Goal: Navigation & Orientation: Find specific page/section

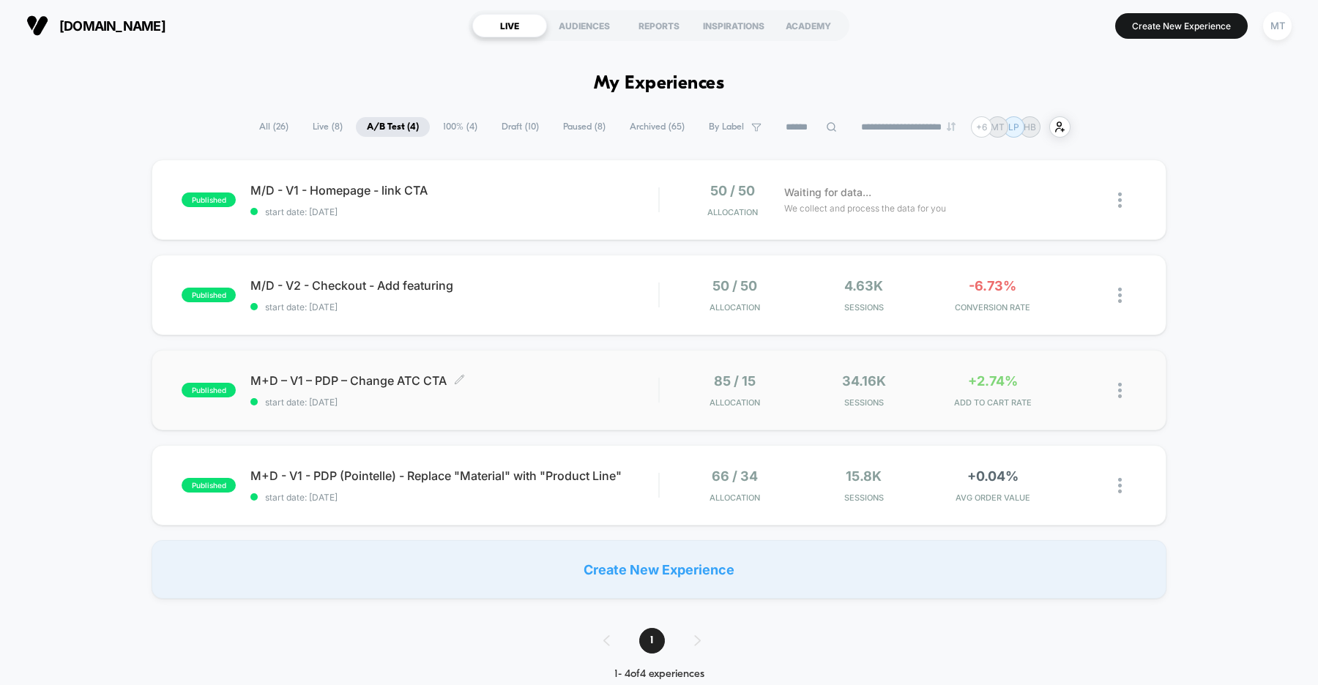
click at [547, 393] on div "M+D – V1 – PDP – Change ATC CTA Click to edit experience details Click to edit …" at bounding box center [454, 390] width 408 height 34
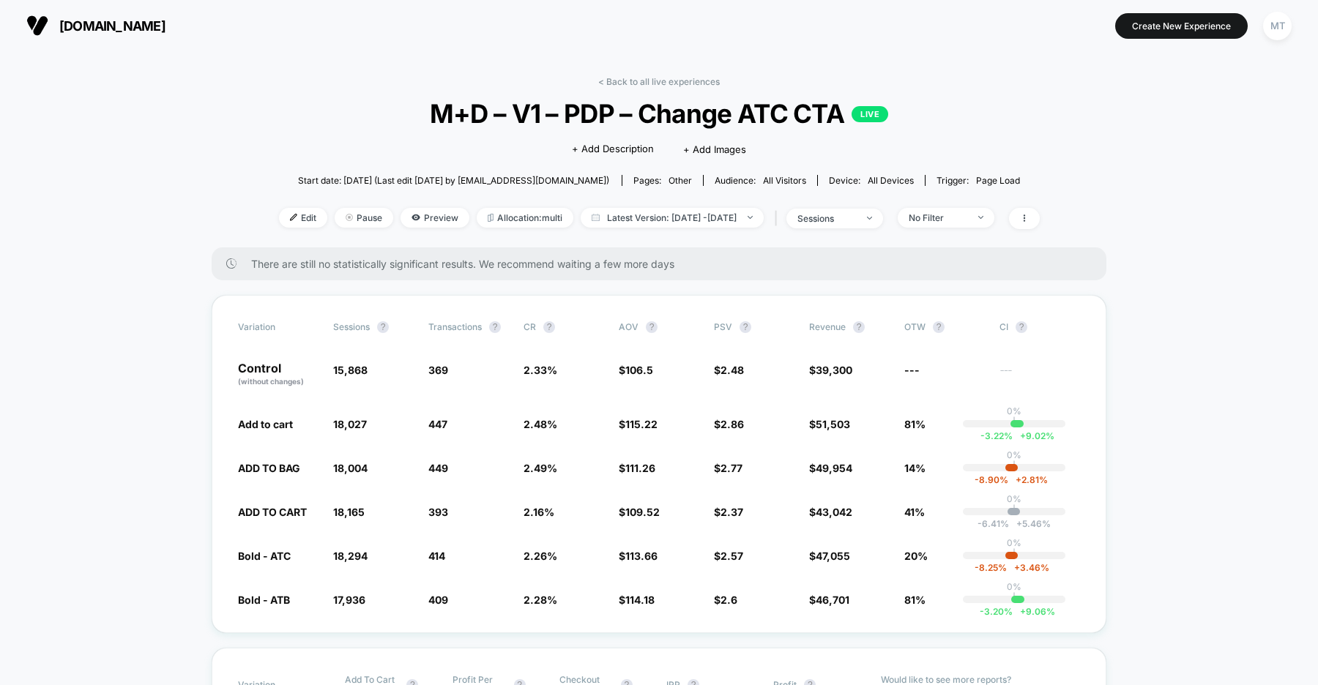
click at [111, 30] on span "us.organicbasics.com" at bounding box center [112, 25] width 106 height 15
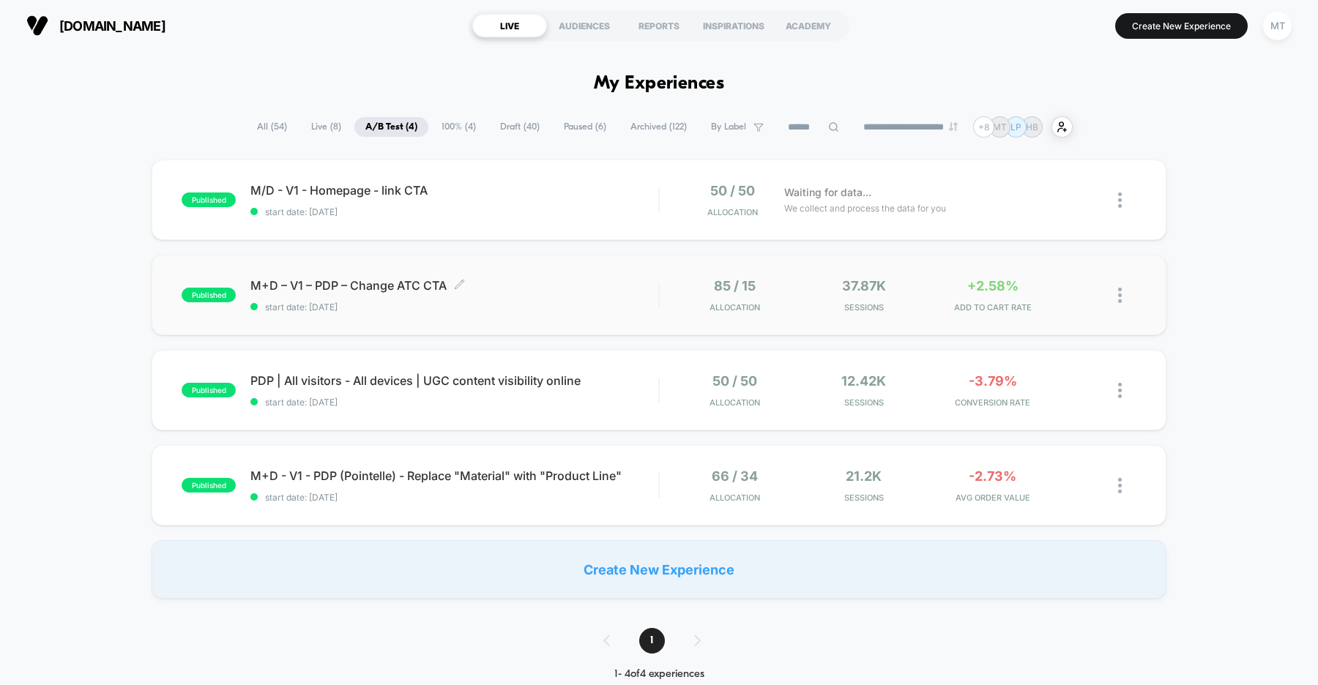
click at [524, 302] on span "start date: [DATE]" at bounding box center [454, 307] width 408 height 11
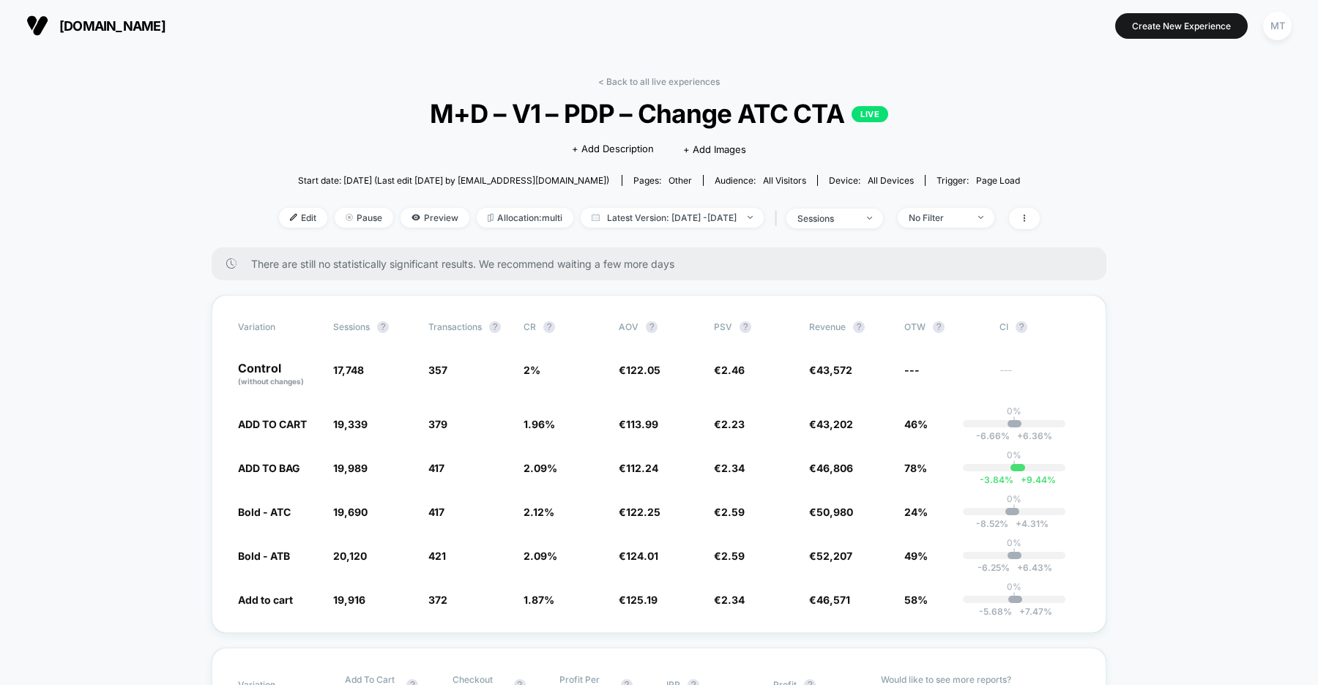
click at [144, 18] on span "[DOMAIN_NAME]" at bounding box center [112, 25] width 106 height 15
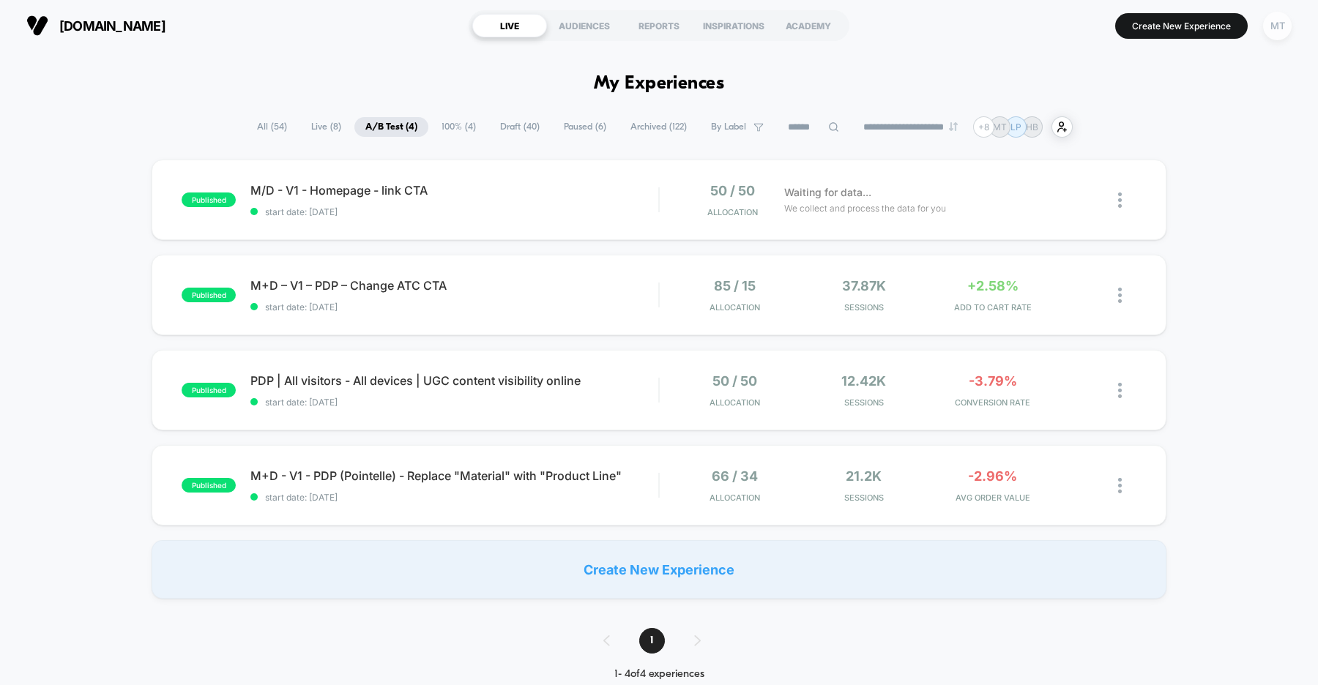
click at [1271, 29] on div "MT" at bounding box center [1277, 26] width 29 height 29
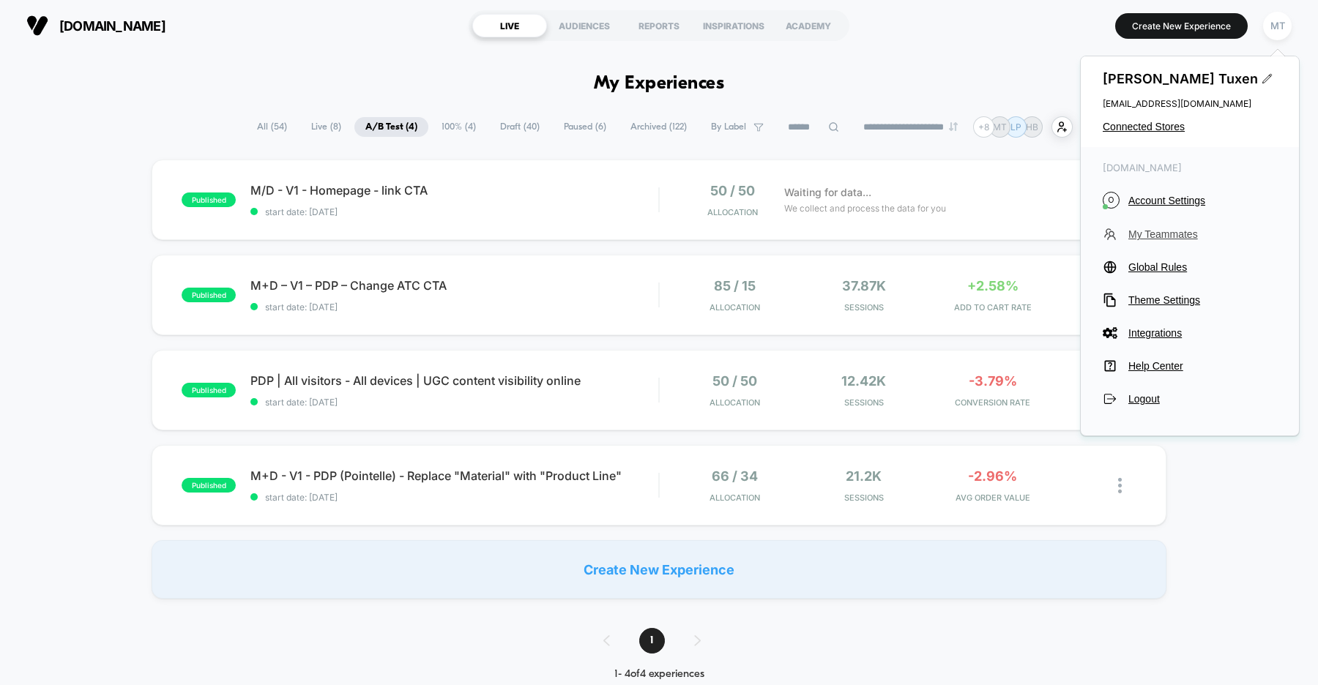
click at [1162, 232] on span "My Teammates" at bounding box center [1202, 234] width 149 height 12
